Goal: Task Accomplishment & Management: Manage account settings

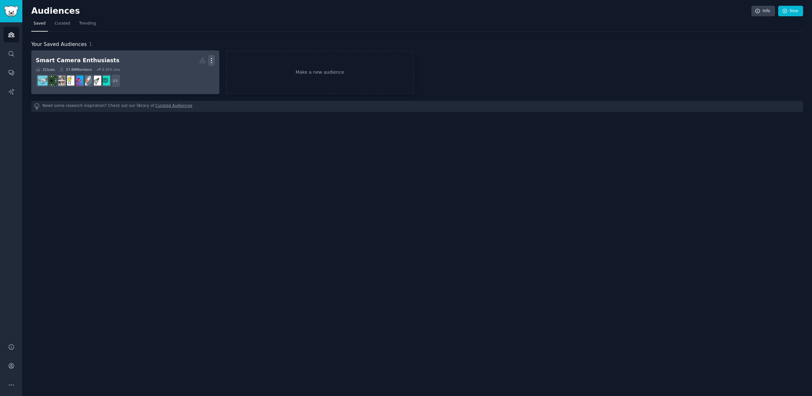
click at [212, 59] on icon "button" at bounding box center [211, 60] width 7 height 7
click at [197, 72] on p "Delete" at bounding box center [194, 73] width 15 height 7
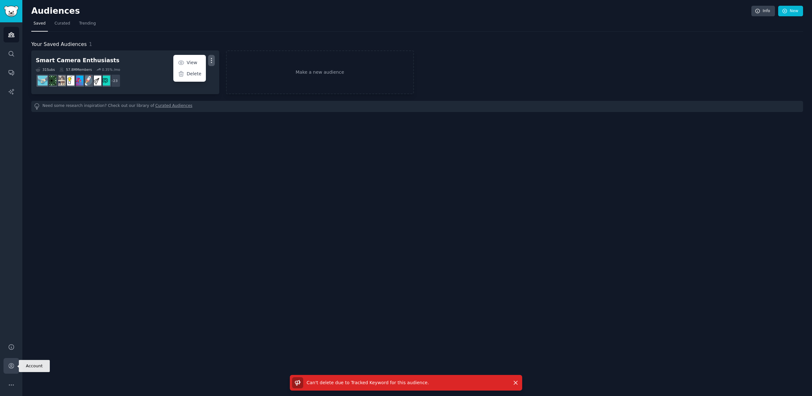
click at [13, 368] on icon "Sidebar" at bounding box center [11, 365] width 7 height 7
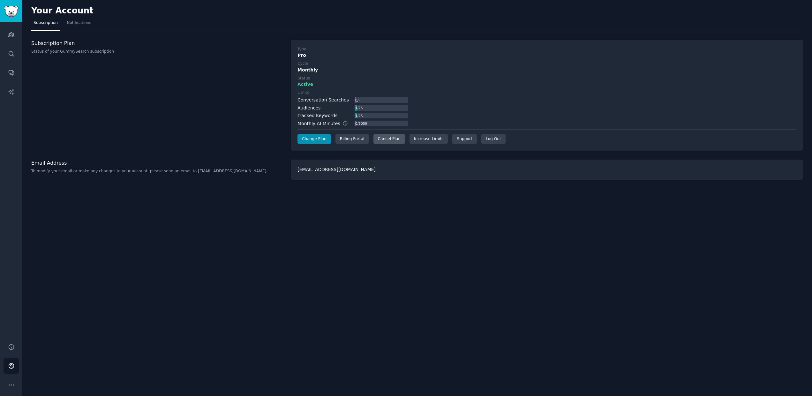
click at [394, 139] on div "Cancel Plan" at bounding box center [389, 139] width 32 height 10
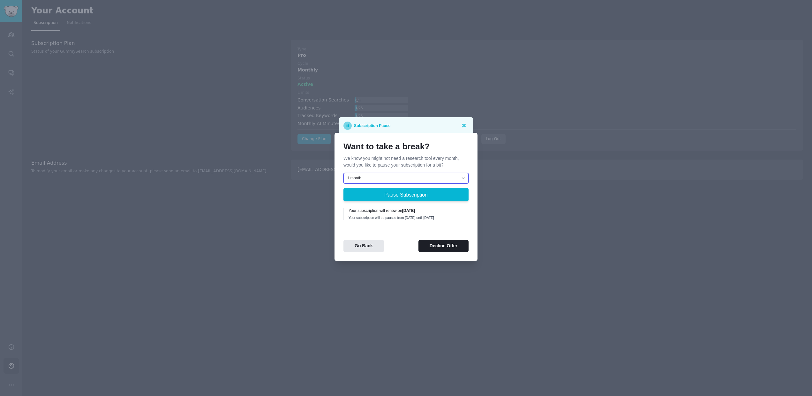
click at [421, 176] on select "1 month 2 months 3 months Choose a custom date to resume" at bounding box center [405, 178] width 125 height 11
click at [449, 249] on button "Decline Offer" at bounding box center [443, 246] width 50 height 12
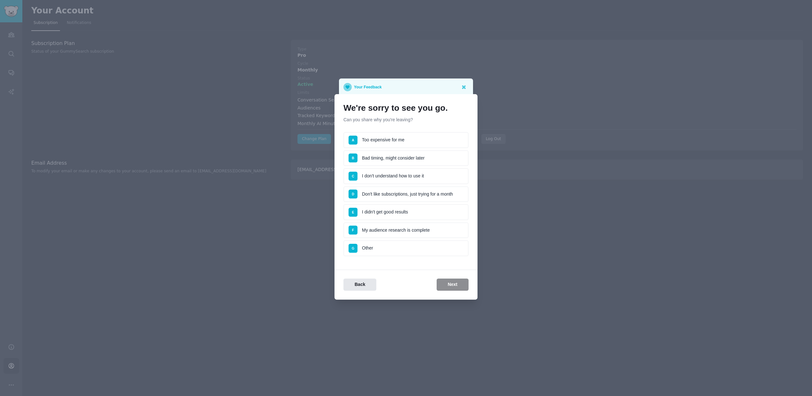
click at [397, 137] on li "A Too expensive for me" at bounding box center [405, 140] width 125 height 16
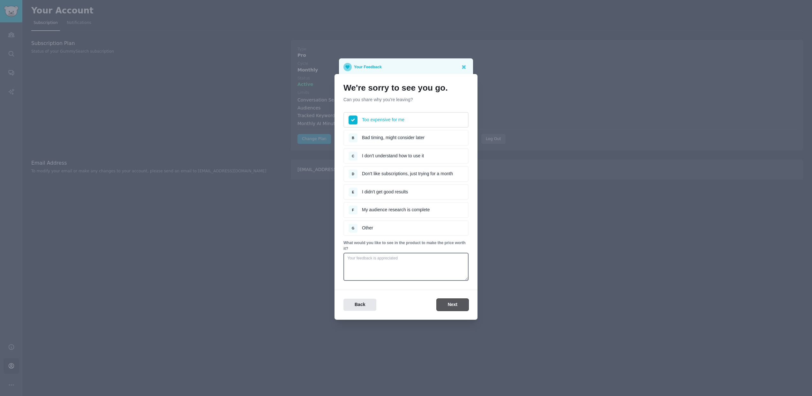
click at [444, 306] on button "Next" at bounding box center [452, 305] width 32 height 12
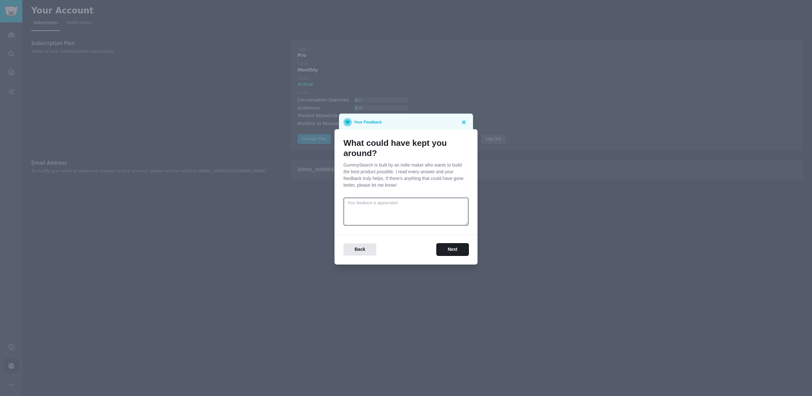
click at [453, 252] on button "Next" at bounding box center [452, 249] width 32 height 12
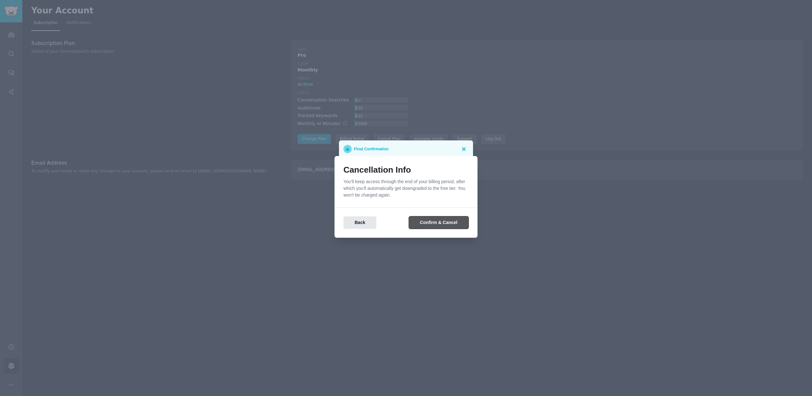
click at [444, 221] on button "Confirm & Cancel" at bounding box center [439, 222] width 60 height 12
